Goal: Information Seeking & Learning: Learn about a topic

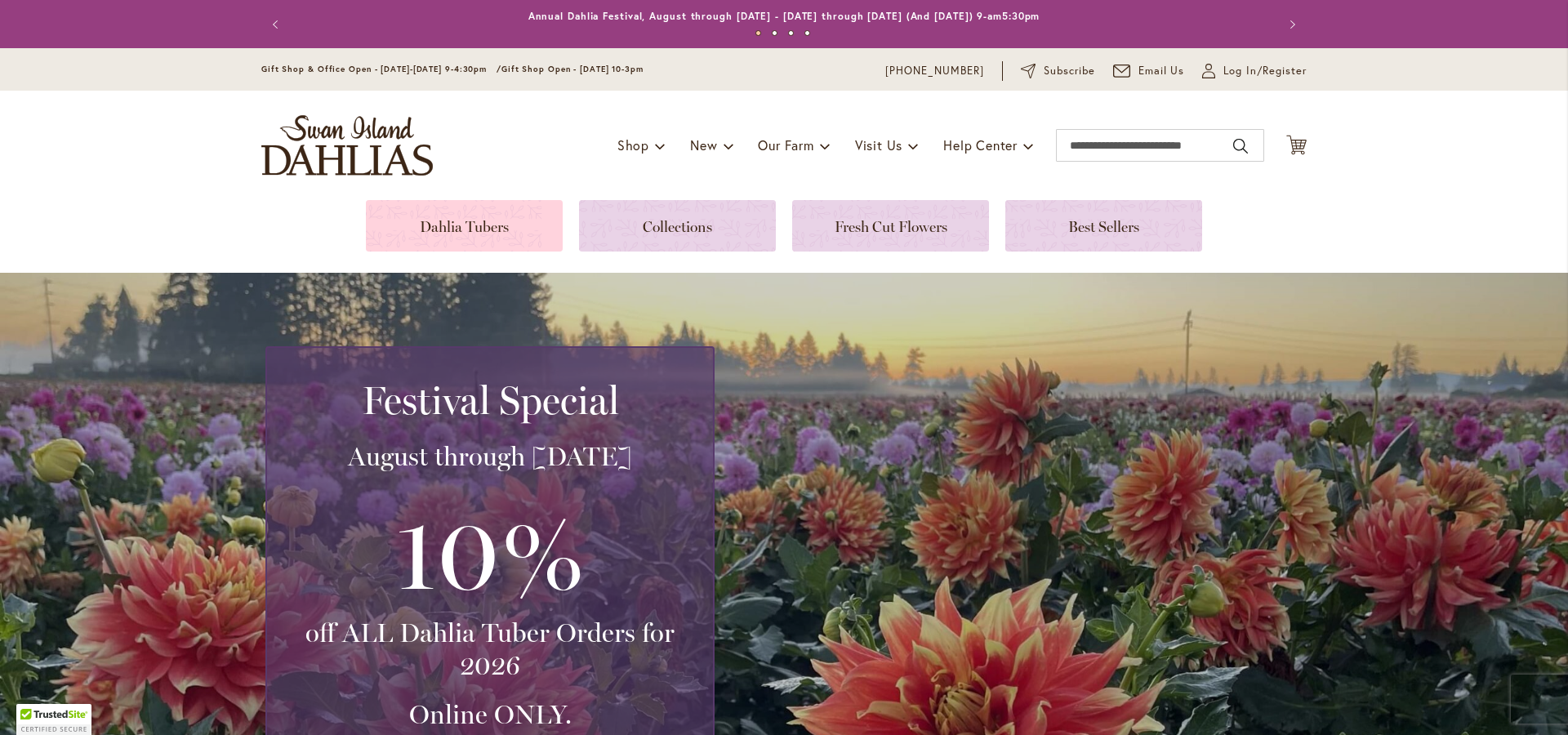
click at [493, 238] on link at bounding box center [464, 225] width 197 height 52
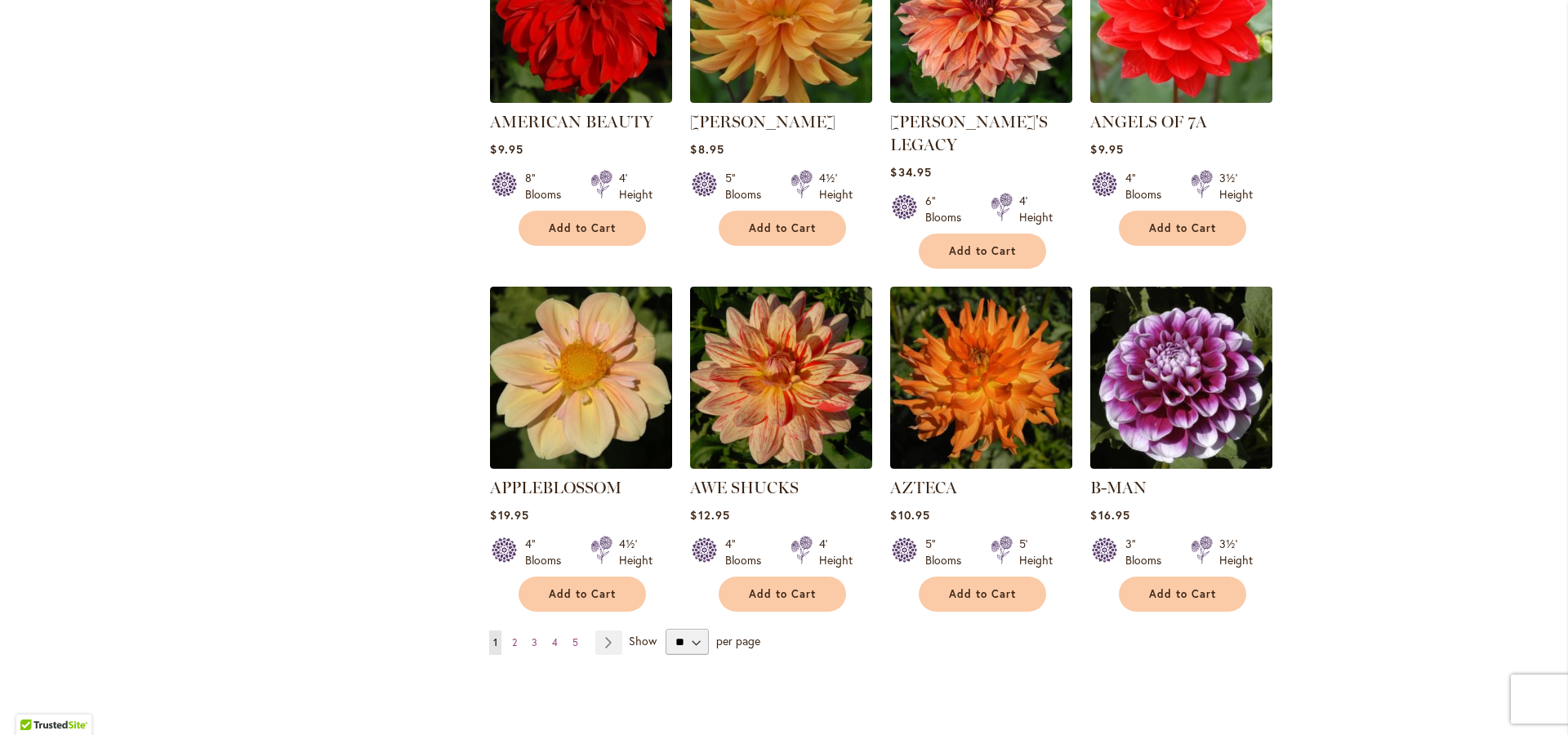
scroll to position [1532, 0]
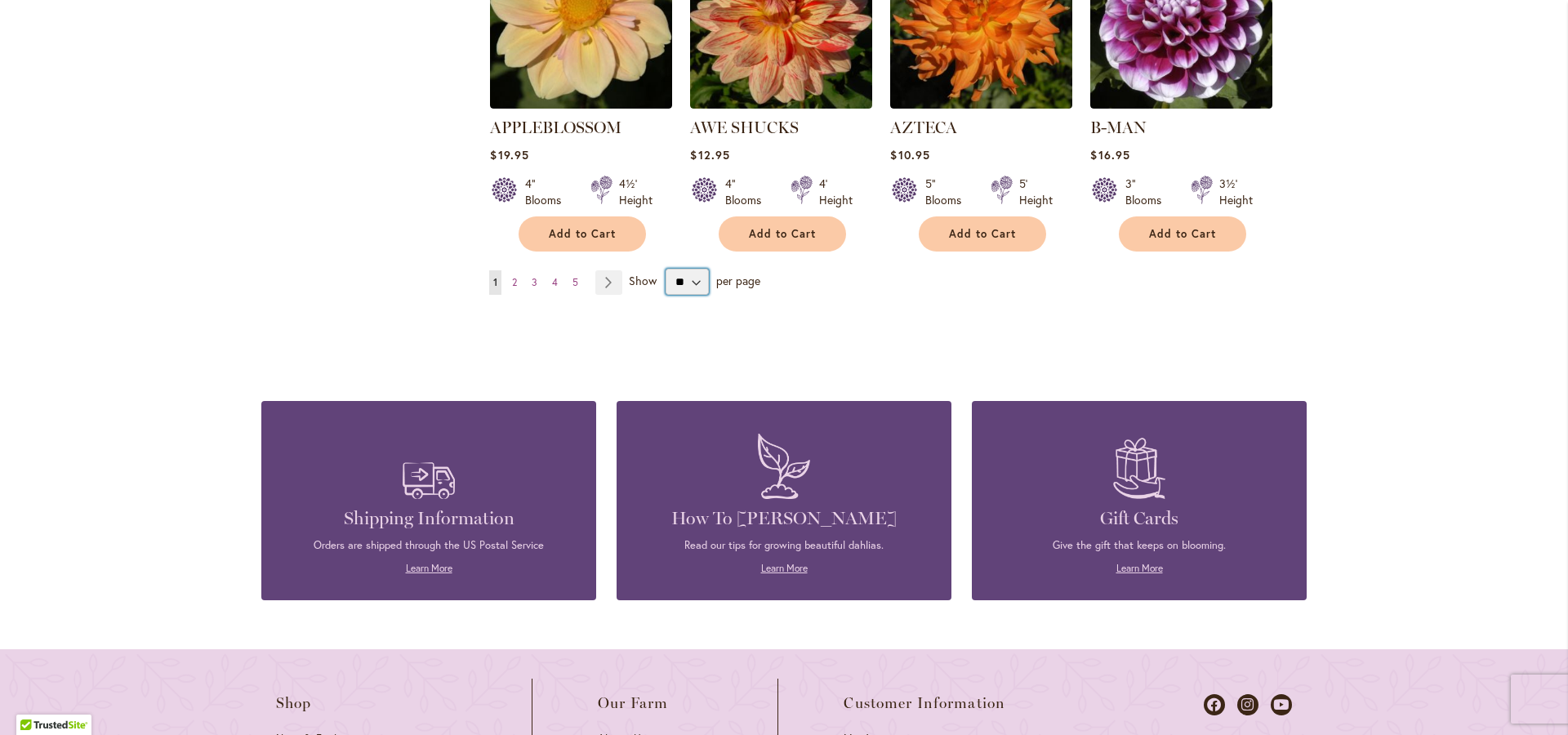
click at [666, 269] on select "** ** ** **" at bounding box center [687, 282] width 43 height 26
select select "**"
click option "**" at bounding box center [0, 0] width 0 height 0
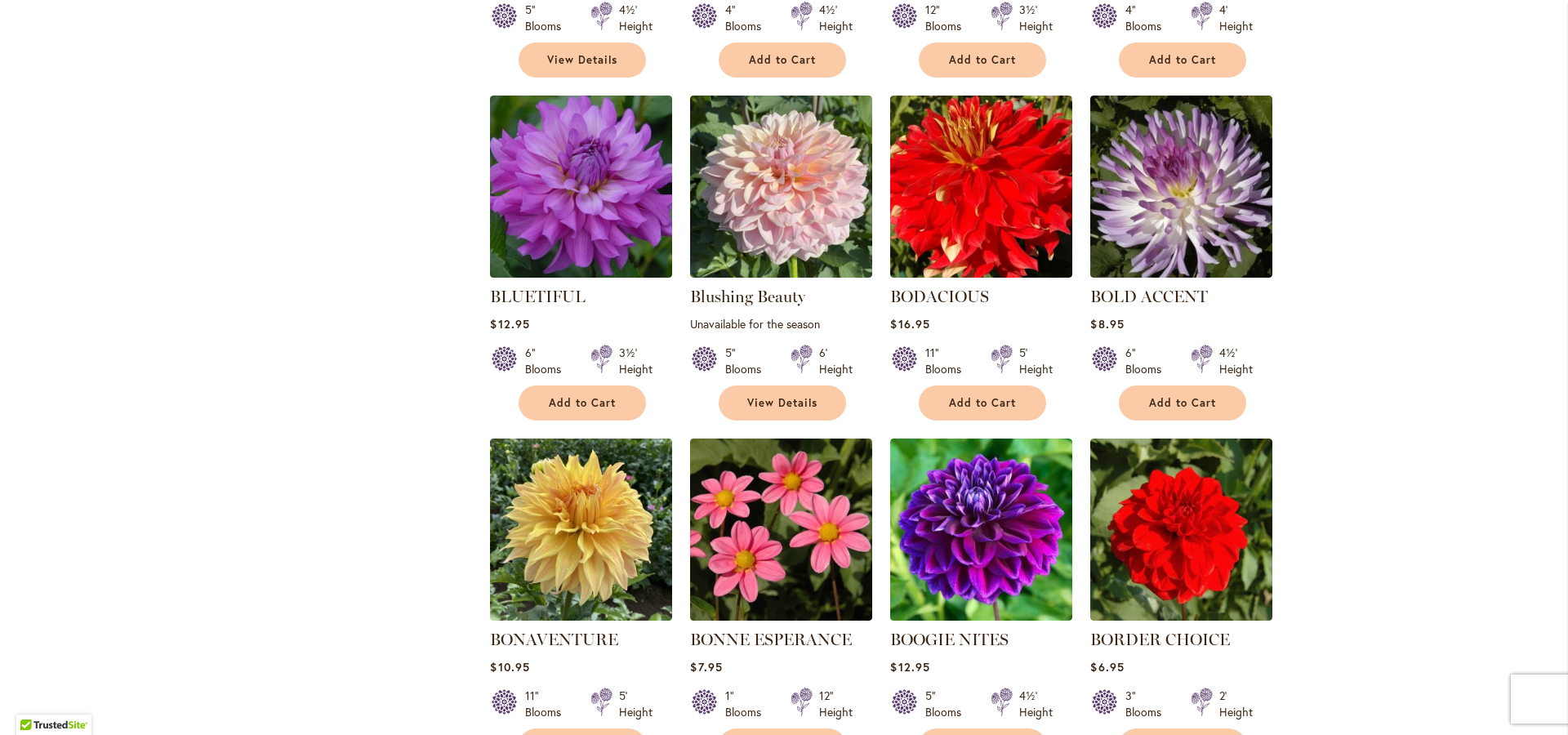
scroll to position [3877, 0]
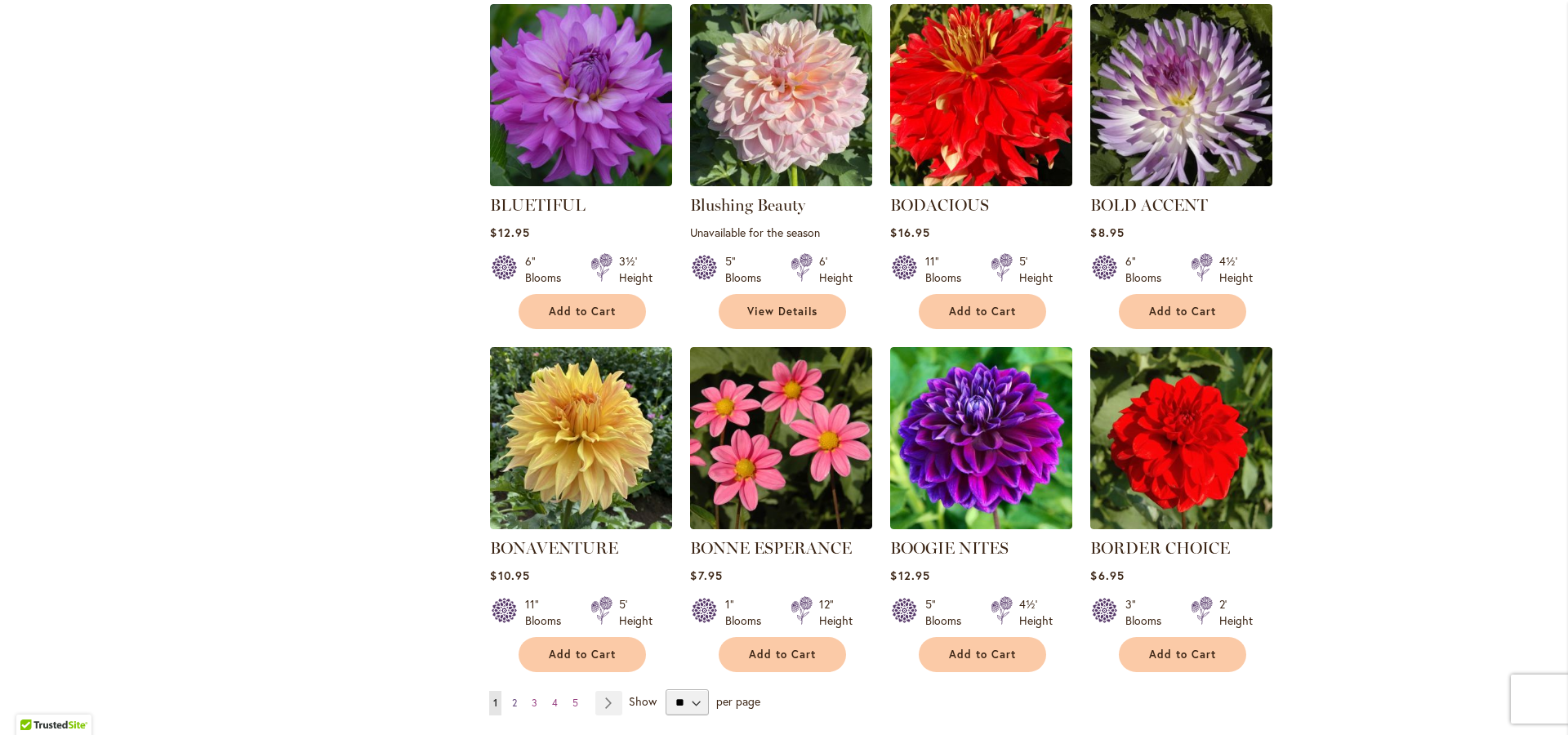
click at [512, 696] on span "2" at bounding box center [515, 702] width 5 height 12
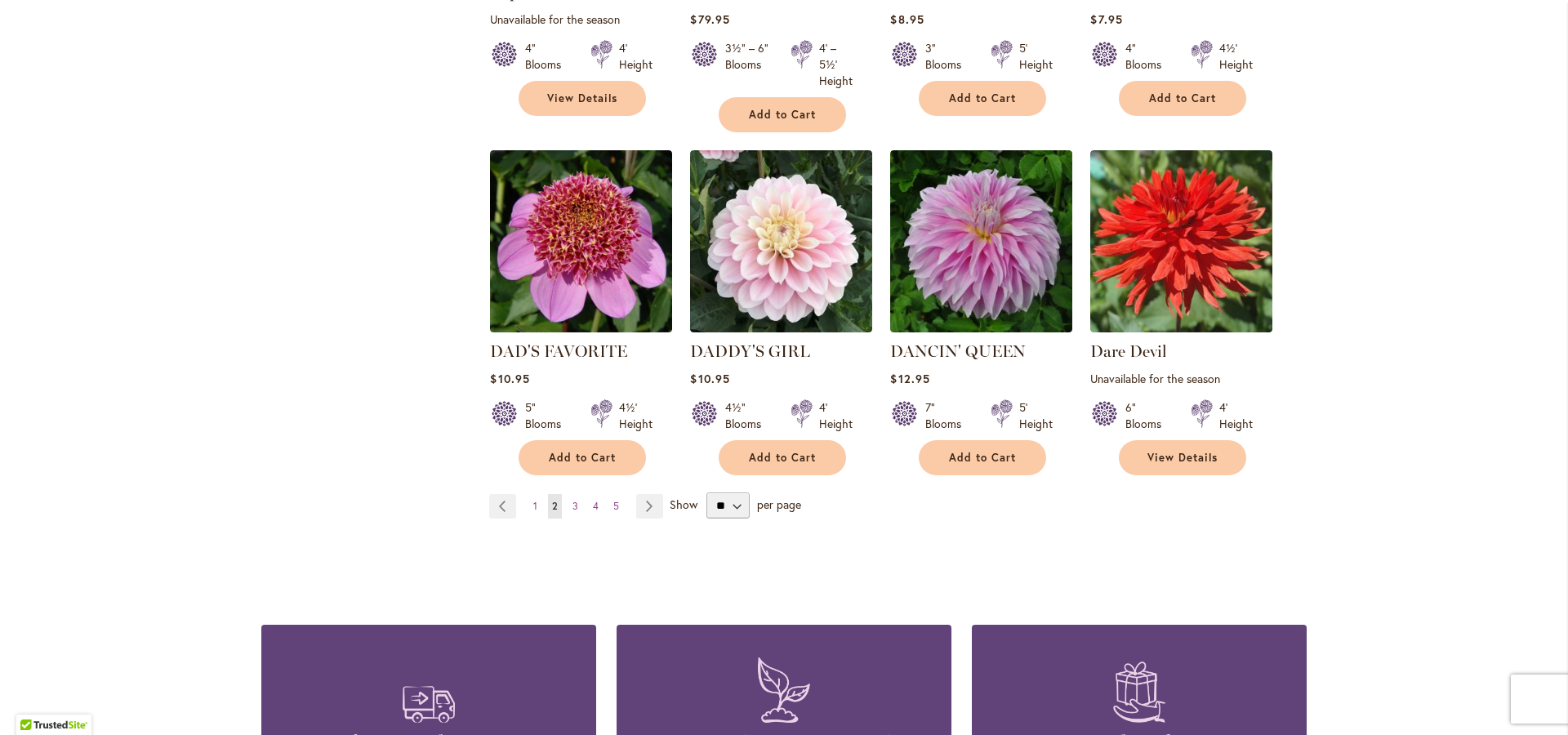
scroll to position [4280, 0]
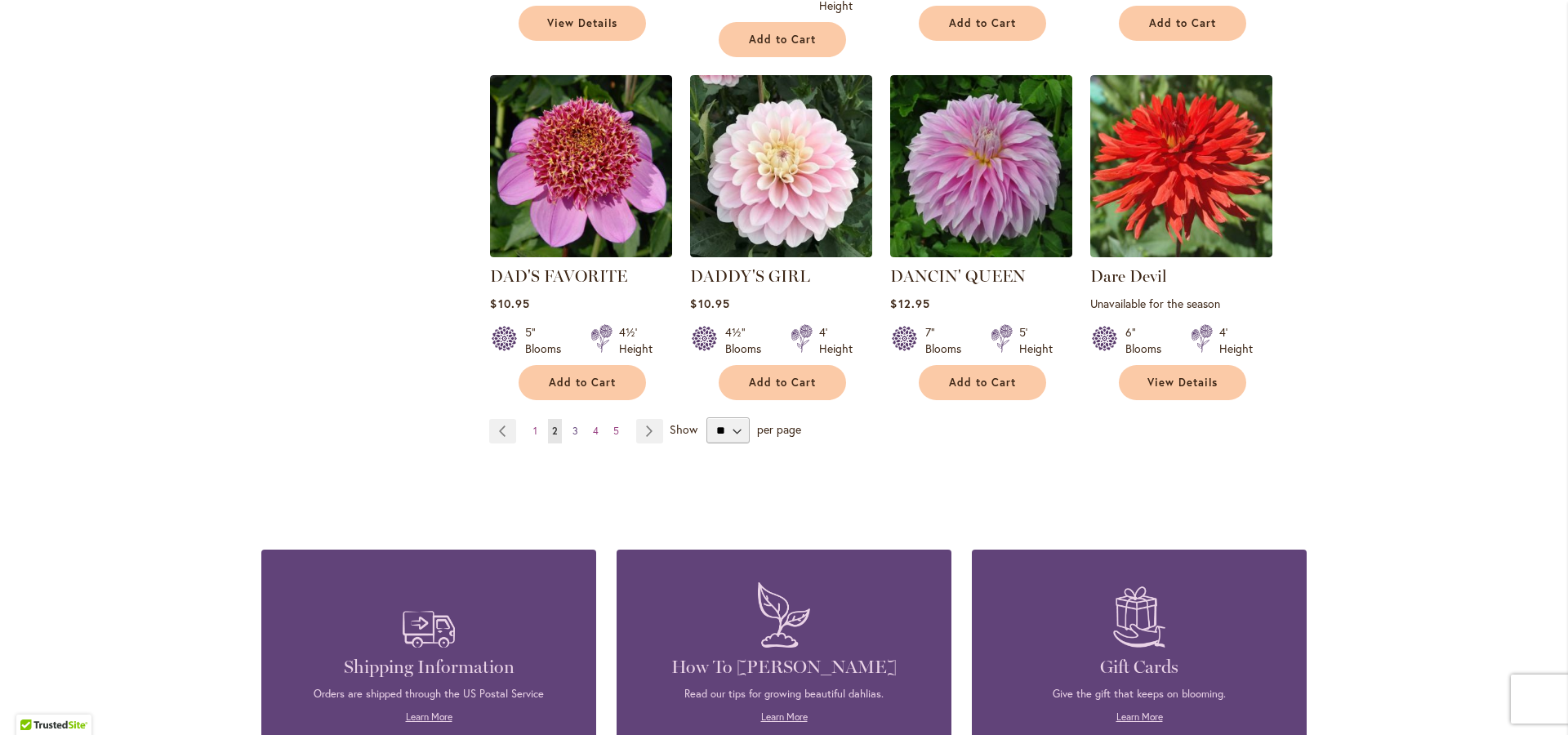
click at [572, 424] on span "3" at bounding box center [575, 430] width 6 height 12
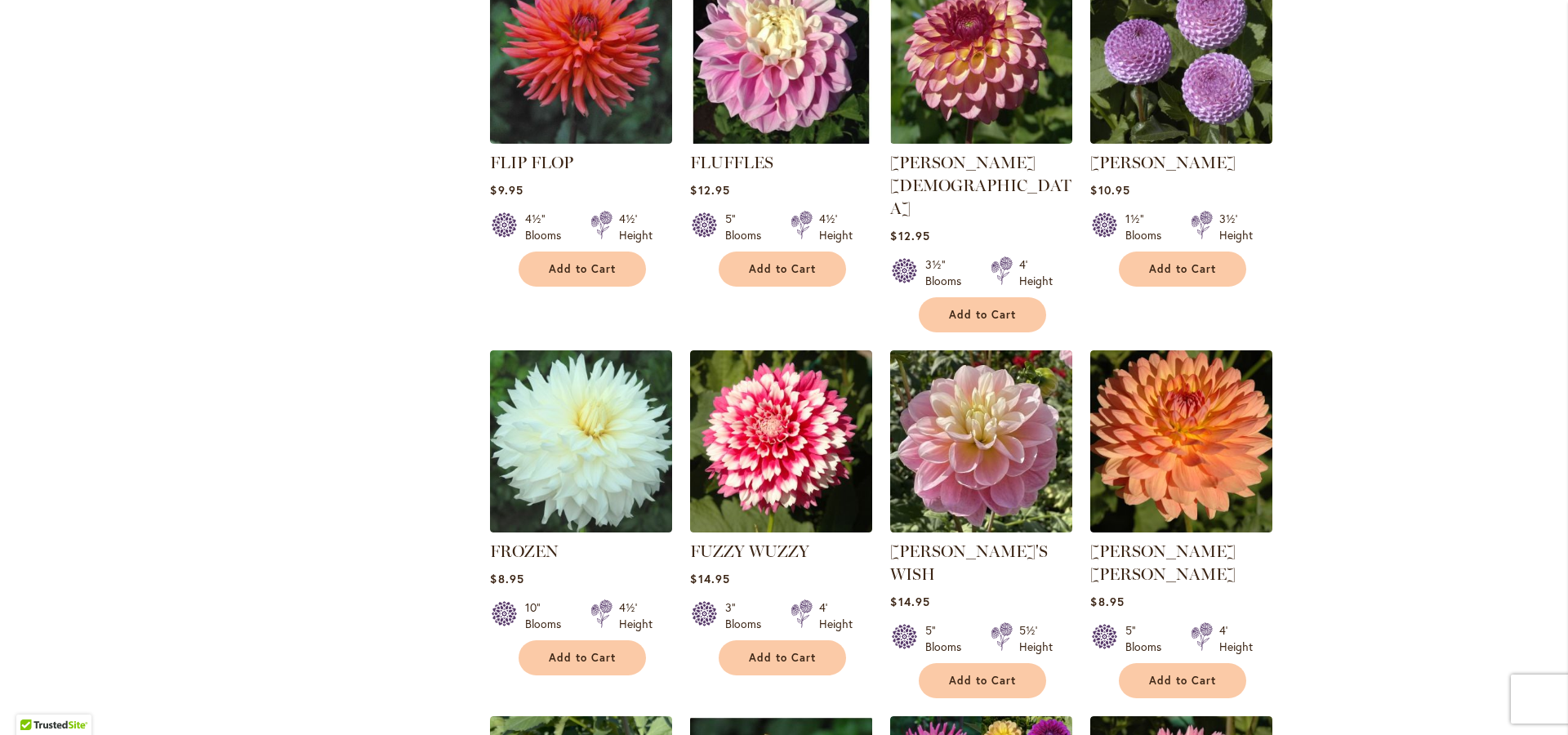
scroll to position [3954, 0]
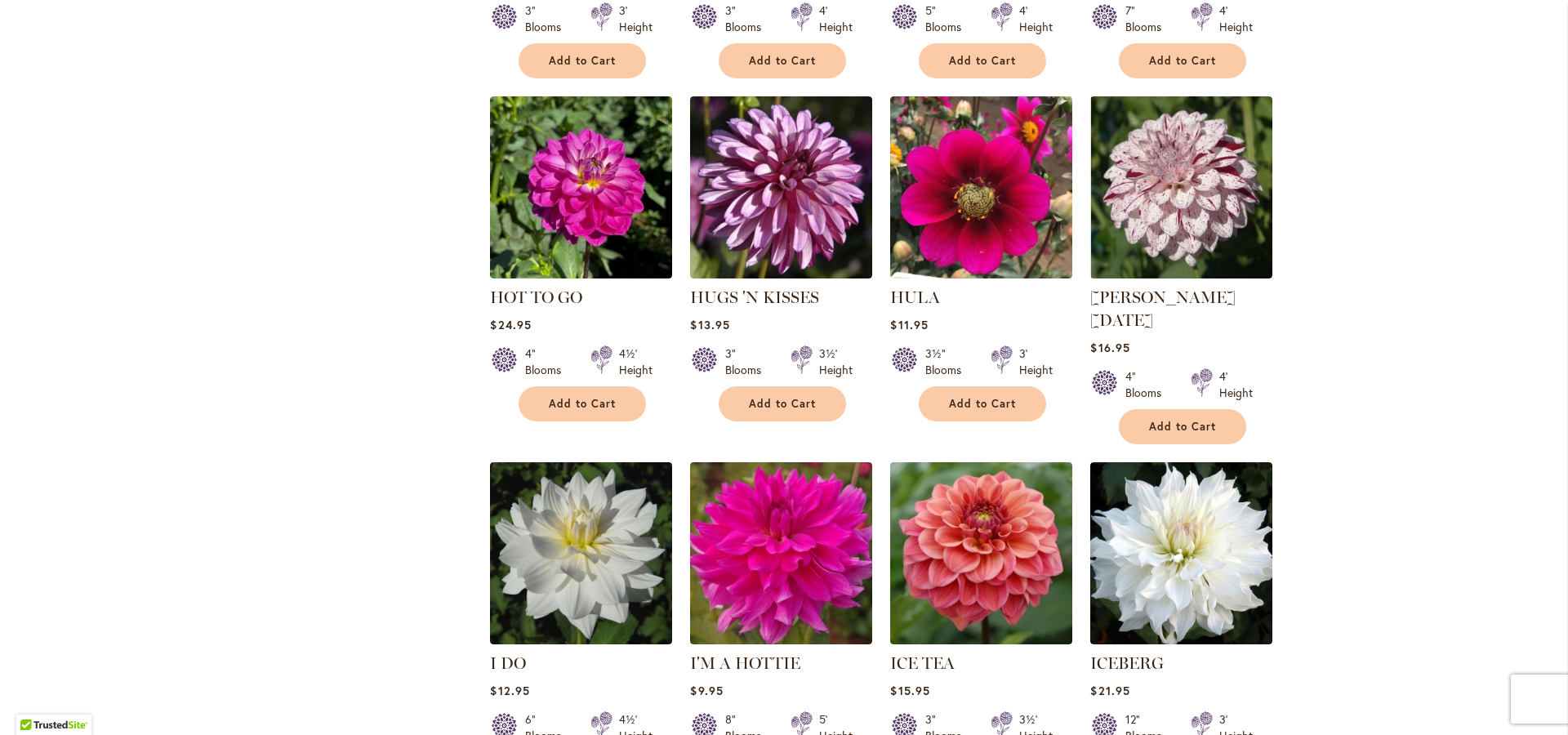
scroll to position [3918, 0]
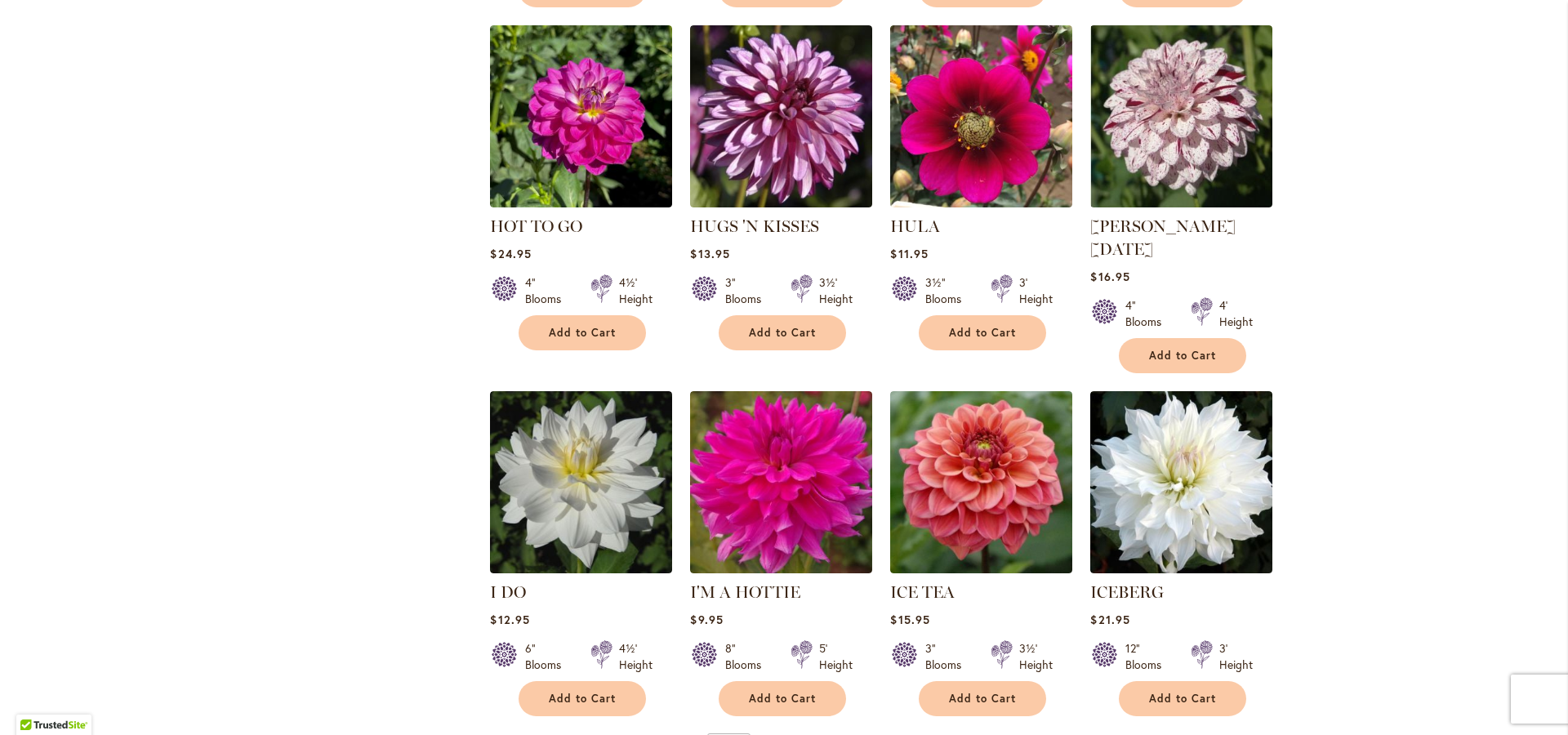
click at [593, 734] on span "5" at bounding box center [596, 746] width 6 height 12
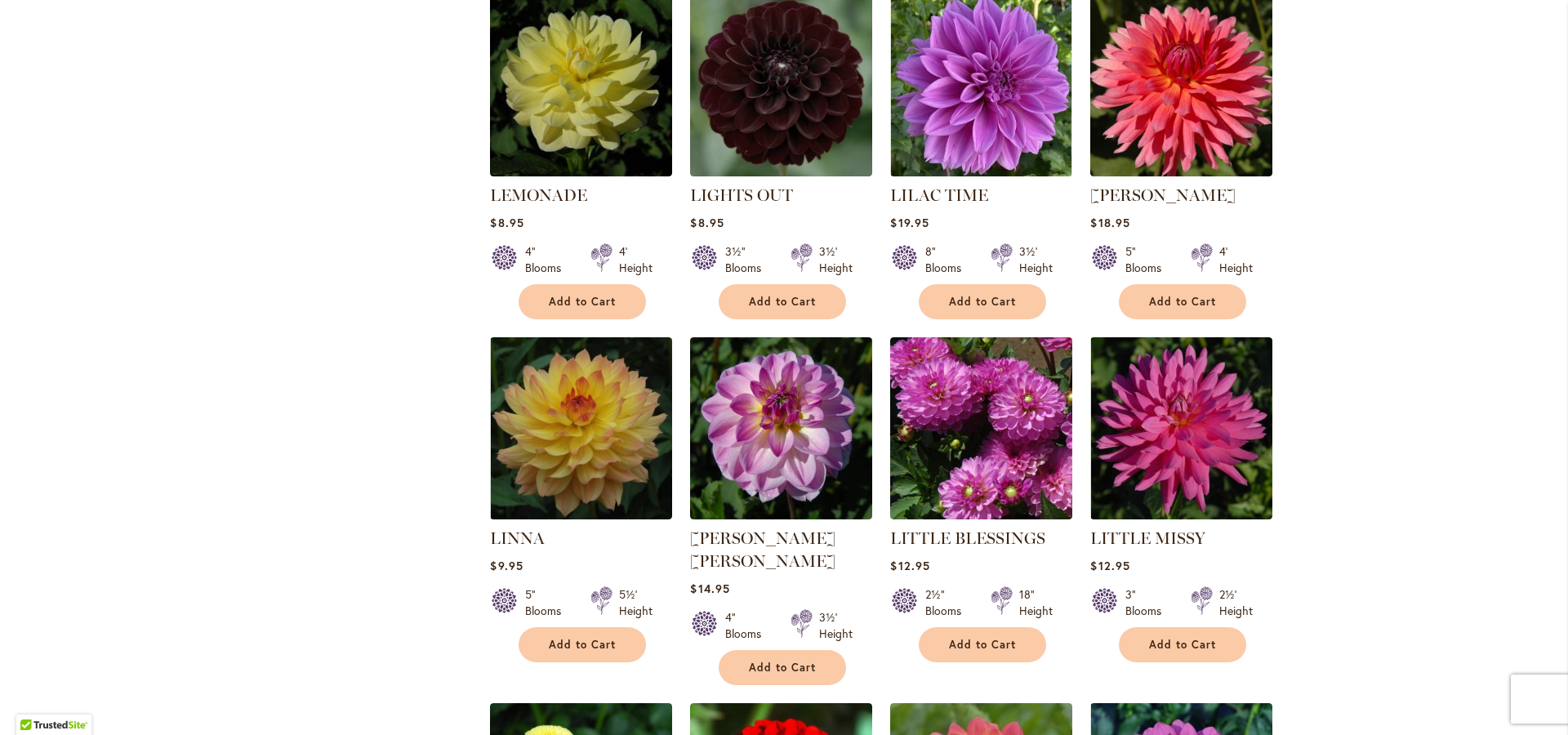
scroll to position [3920, 0]
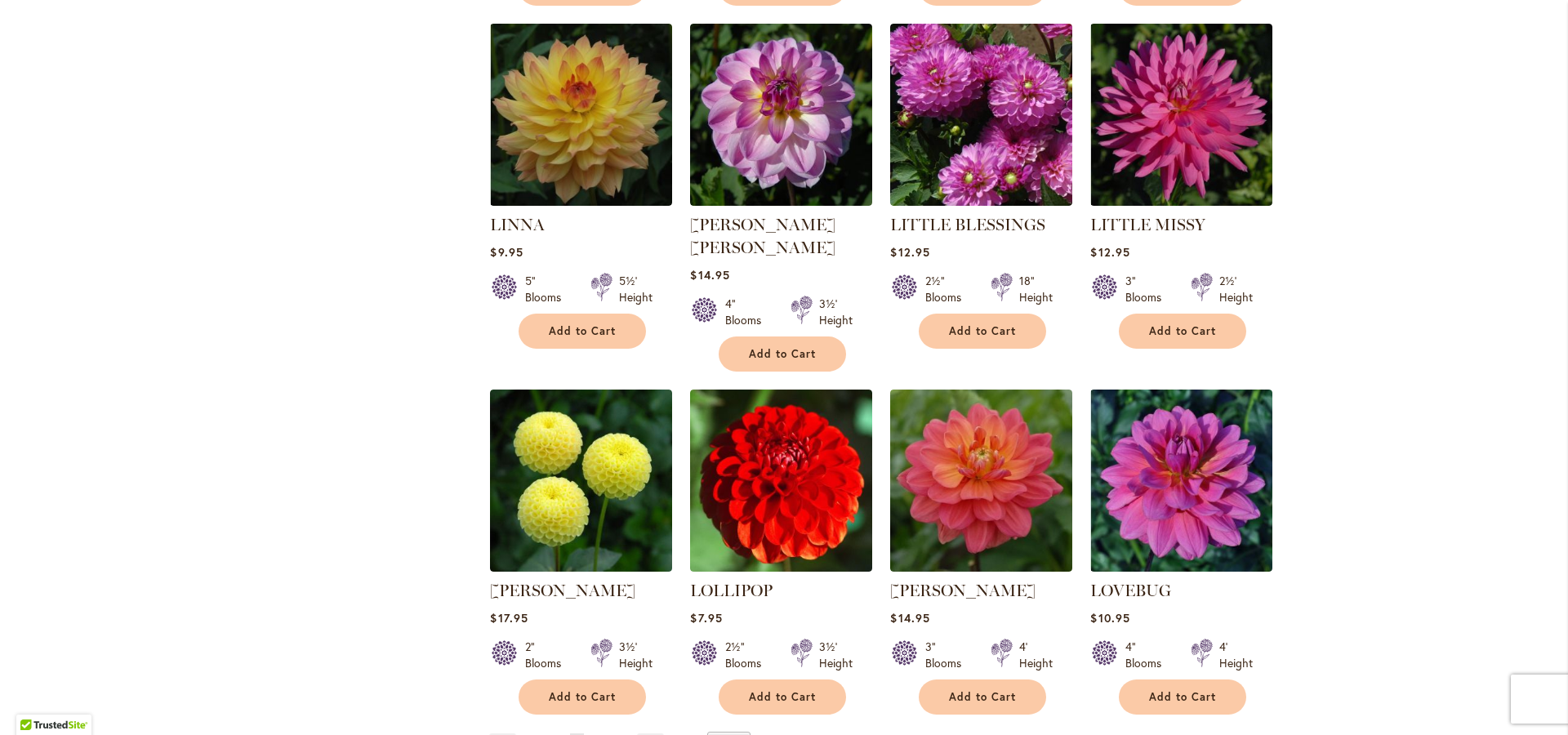
click at [590, 733] on link "Page 6" at bounding box center [597, 746] width 14 height 25
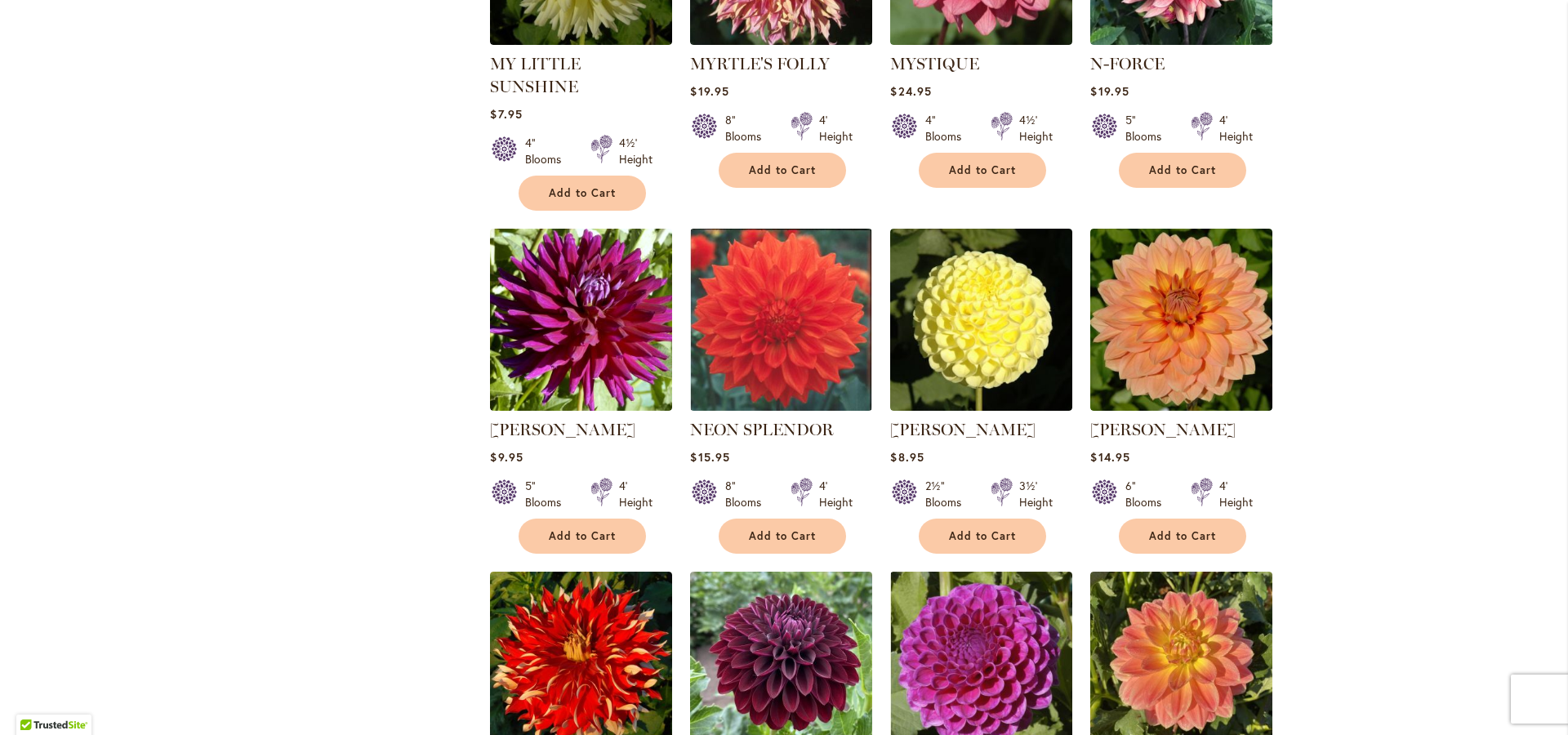
scroll to position [4095, 0]
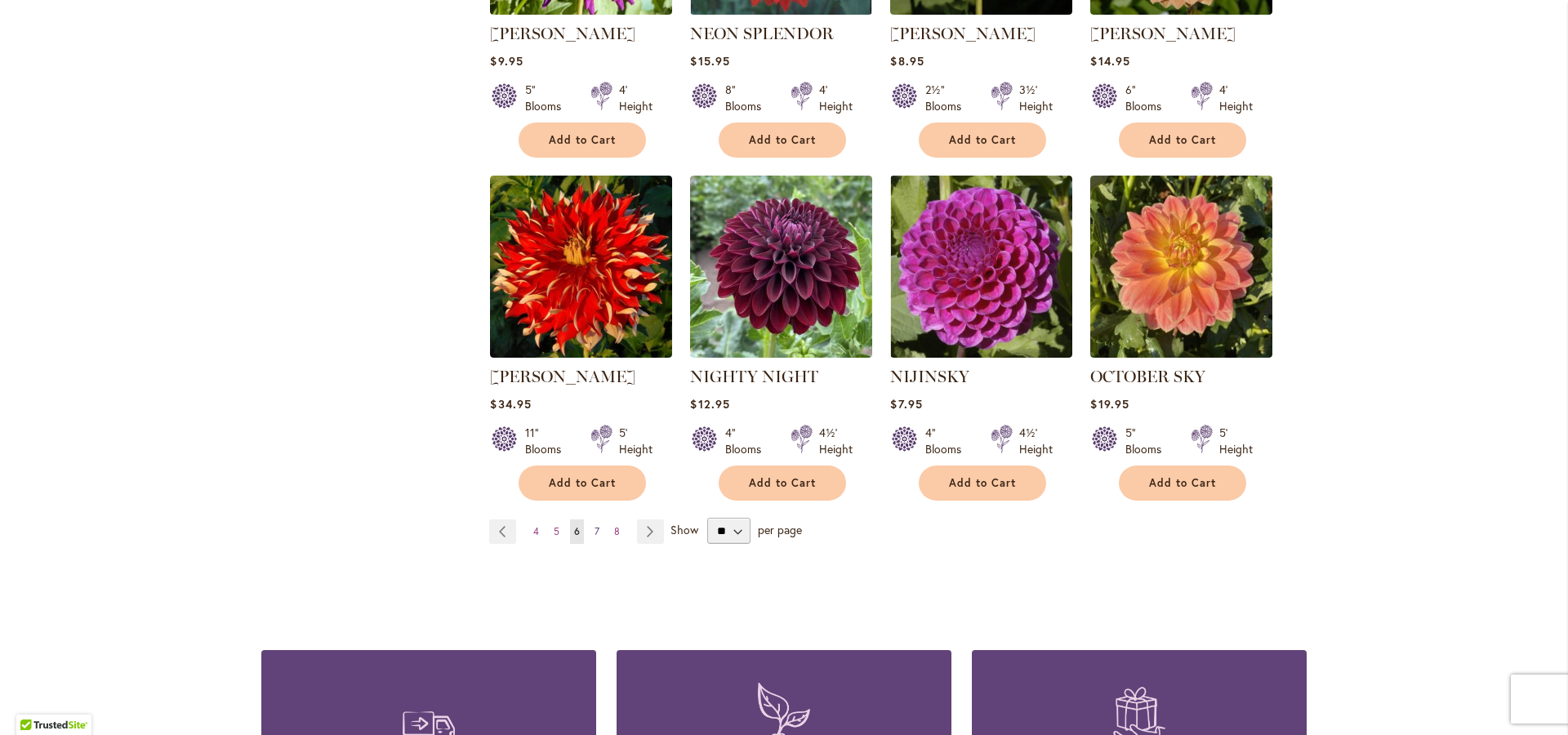
click at [594, 525] on span "7" at bounding box center [597, 531] width 5 height 12
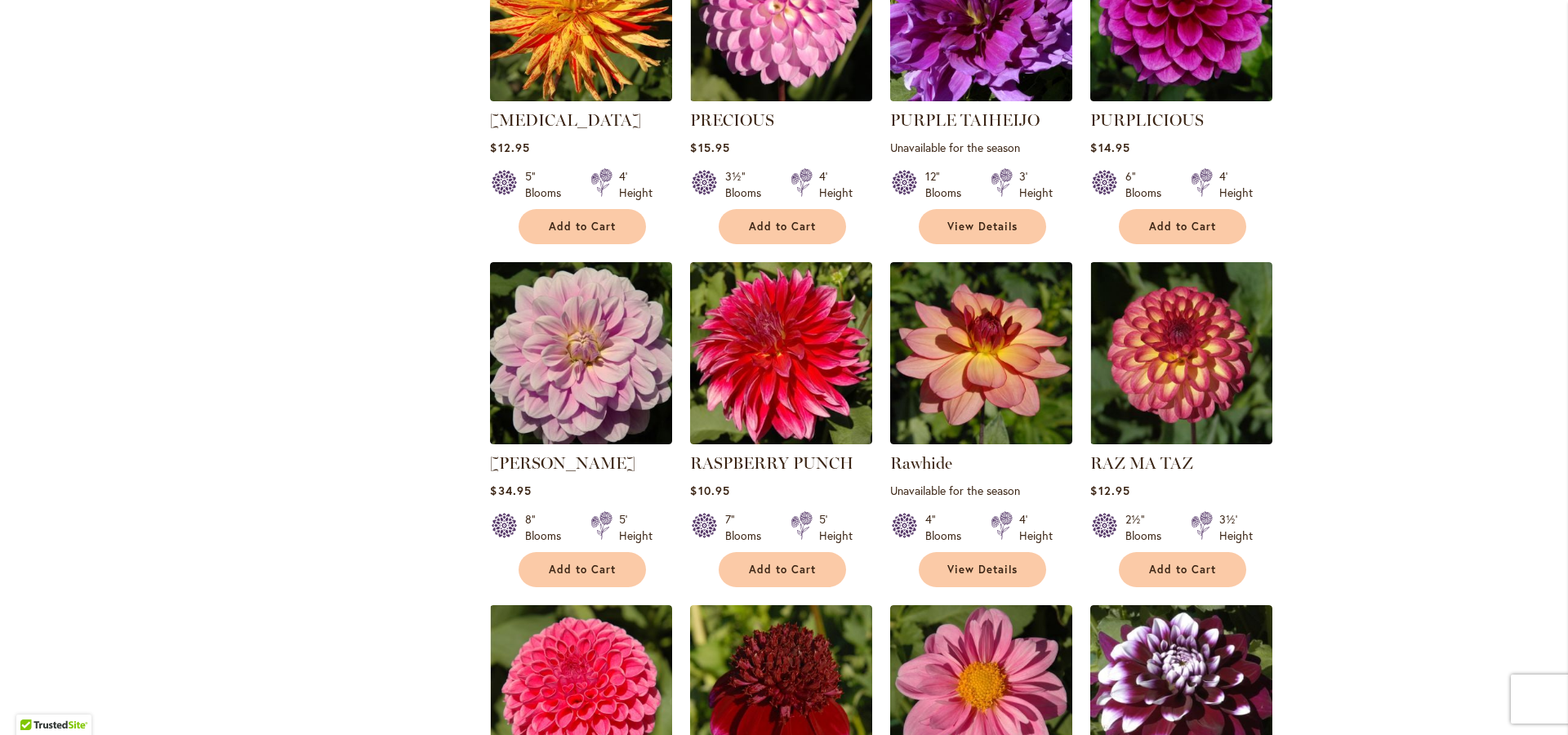
scroll to position [3991, 0]
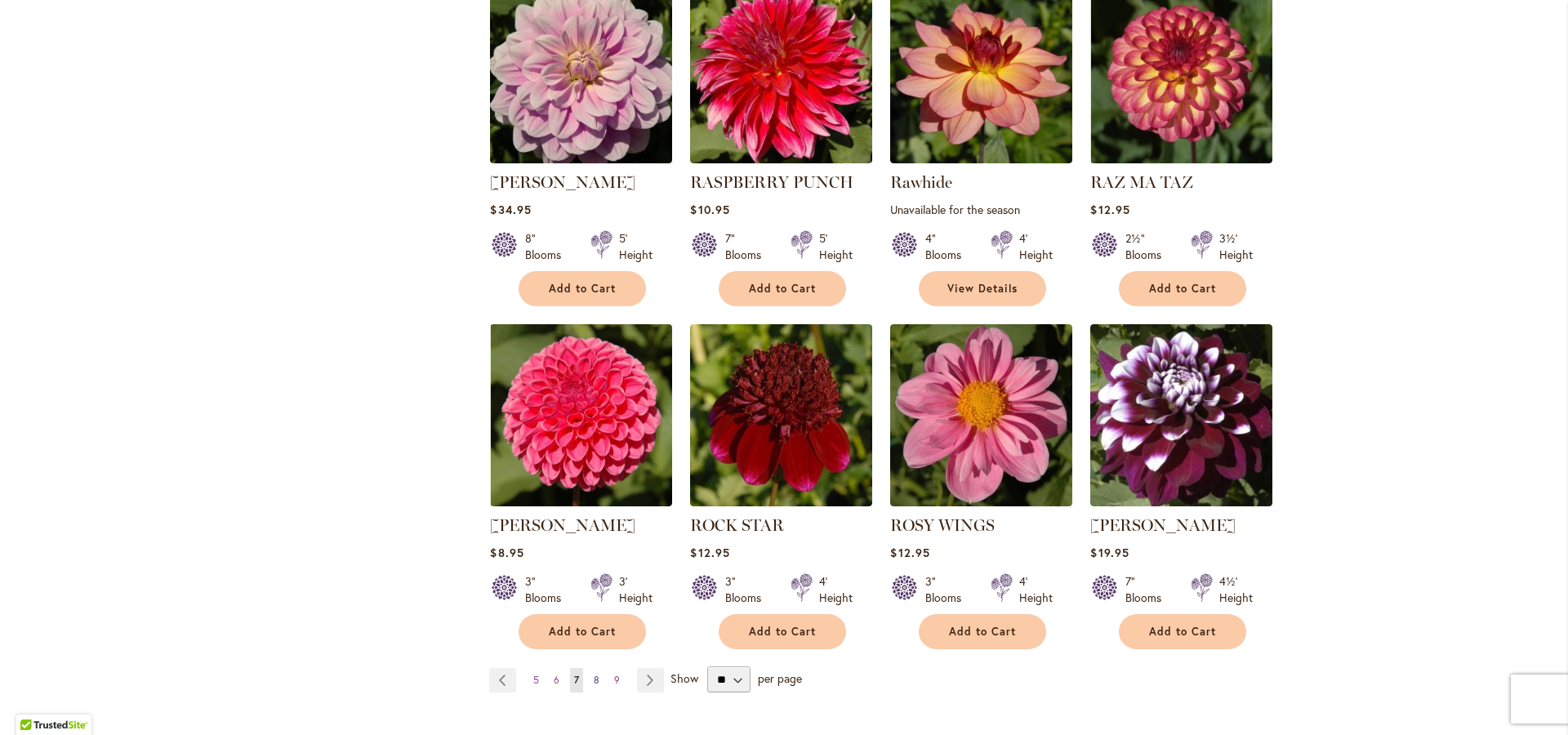
click at [593, 674] on span "8" at bounding box center [596, 679] width 6 height 12
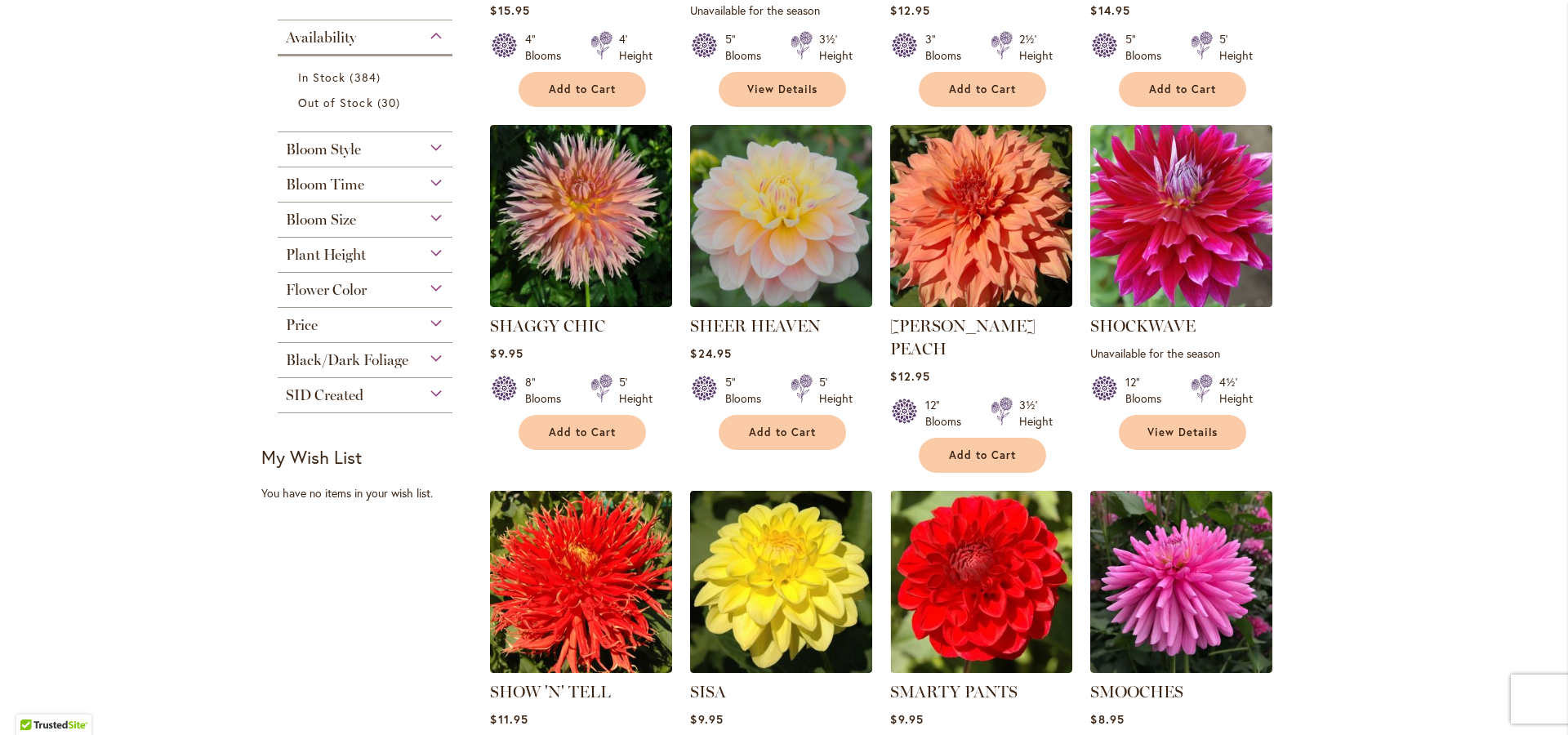
scroll to position [660, 0]
